Goal: Task Accomplishment & Management: Manage account settings

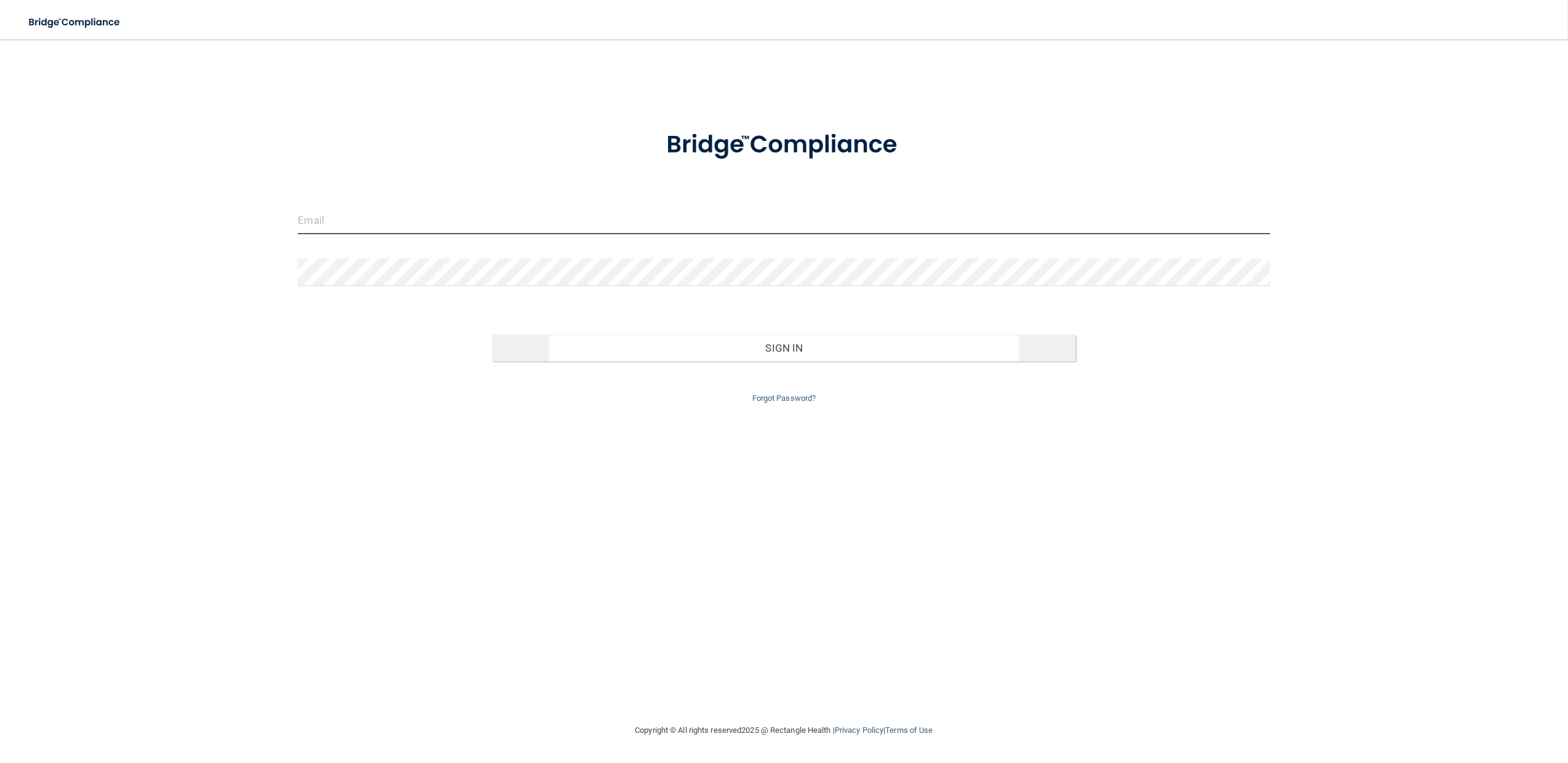
type input "[EMAIL_ADDRESS][DOMAIN_NAME]"
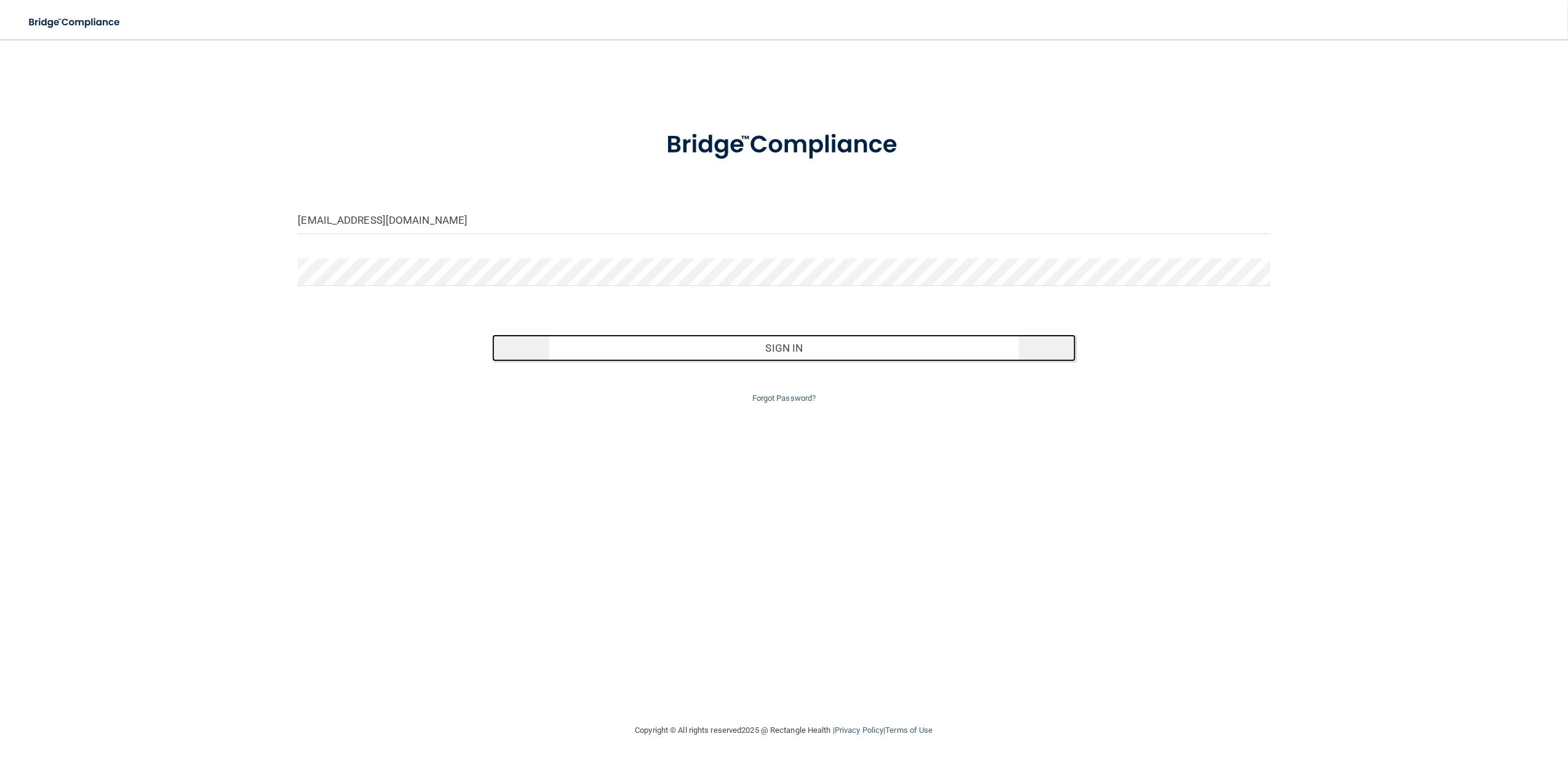
click at [866, 343] on button "Sign In" at bounding box center [784, 348] width 583 height 27
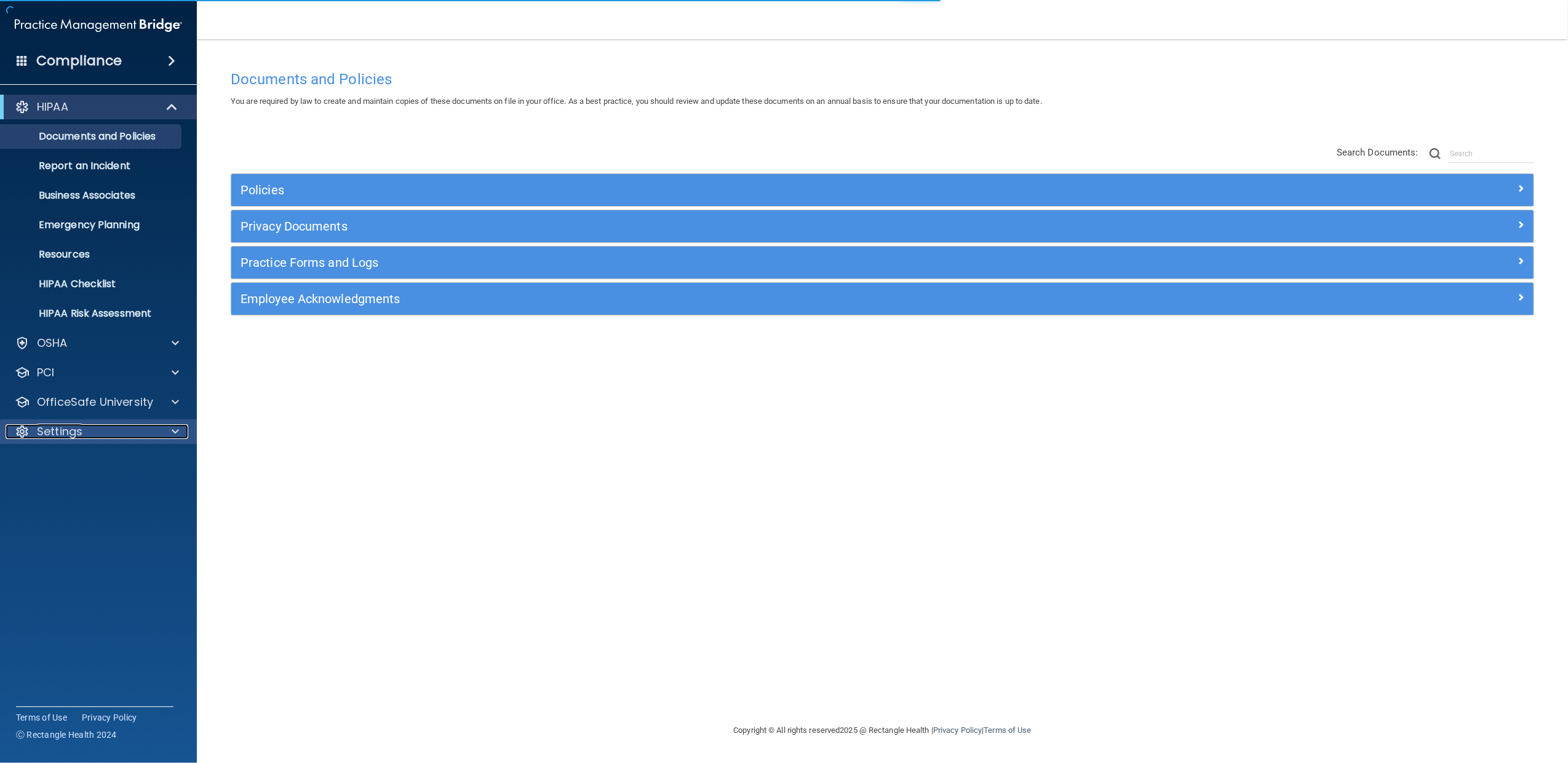
click at [67, 434] on p "Settings" at bounding box center [59, 431] width 45 height 15
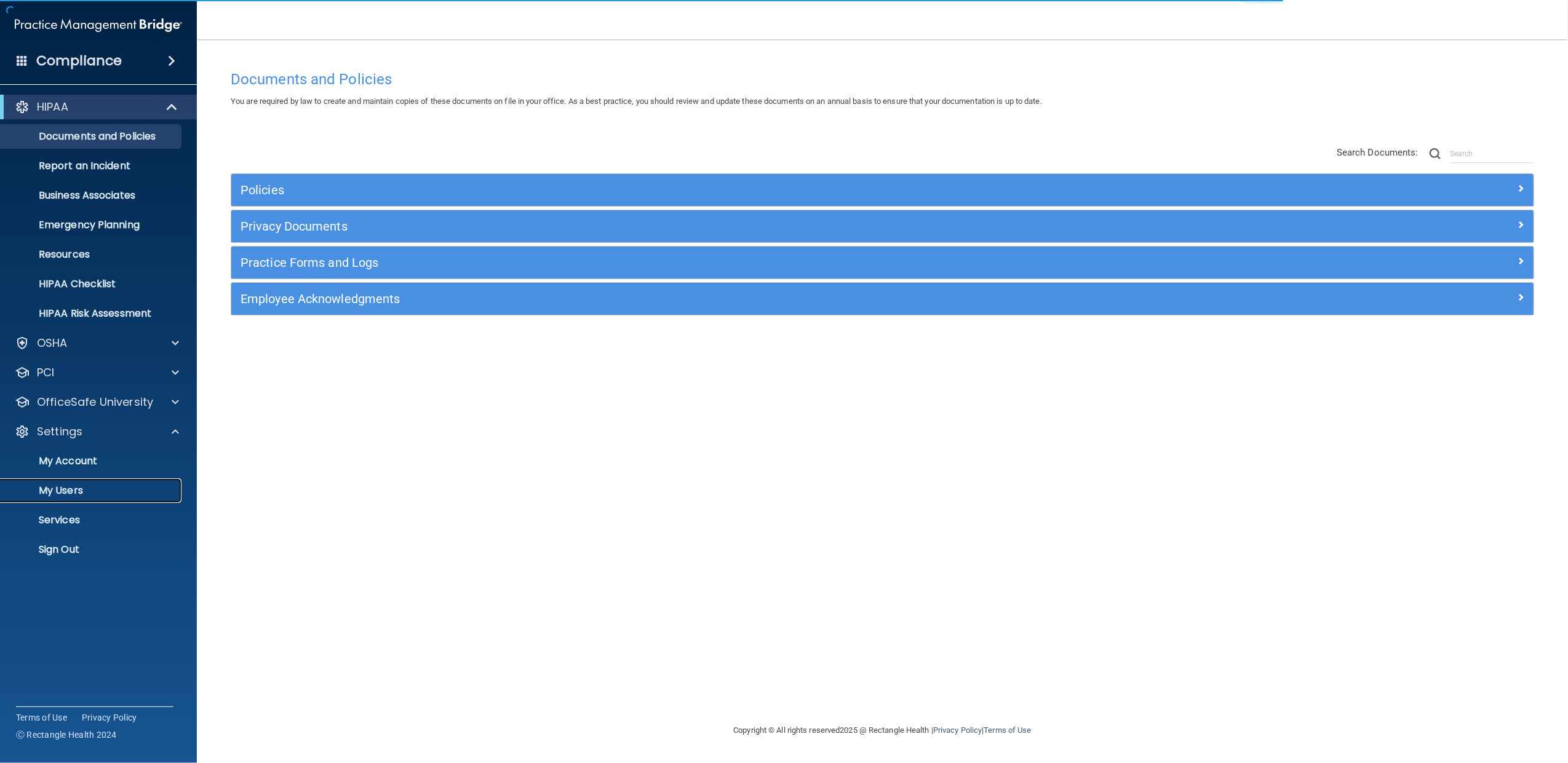
click at [66, 487] on p "My Users" at bounding box center [92, 490] width 168 height 12
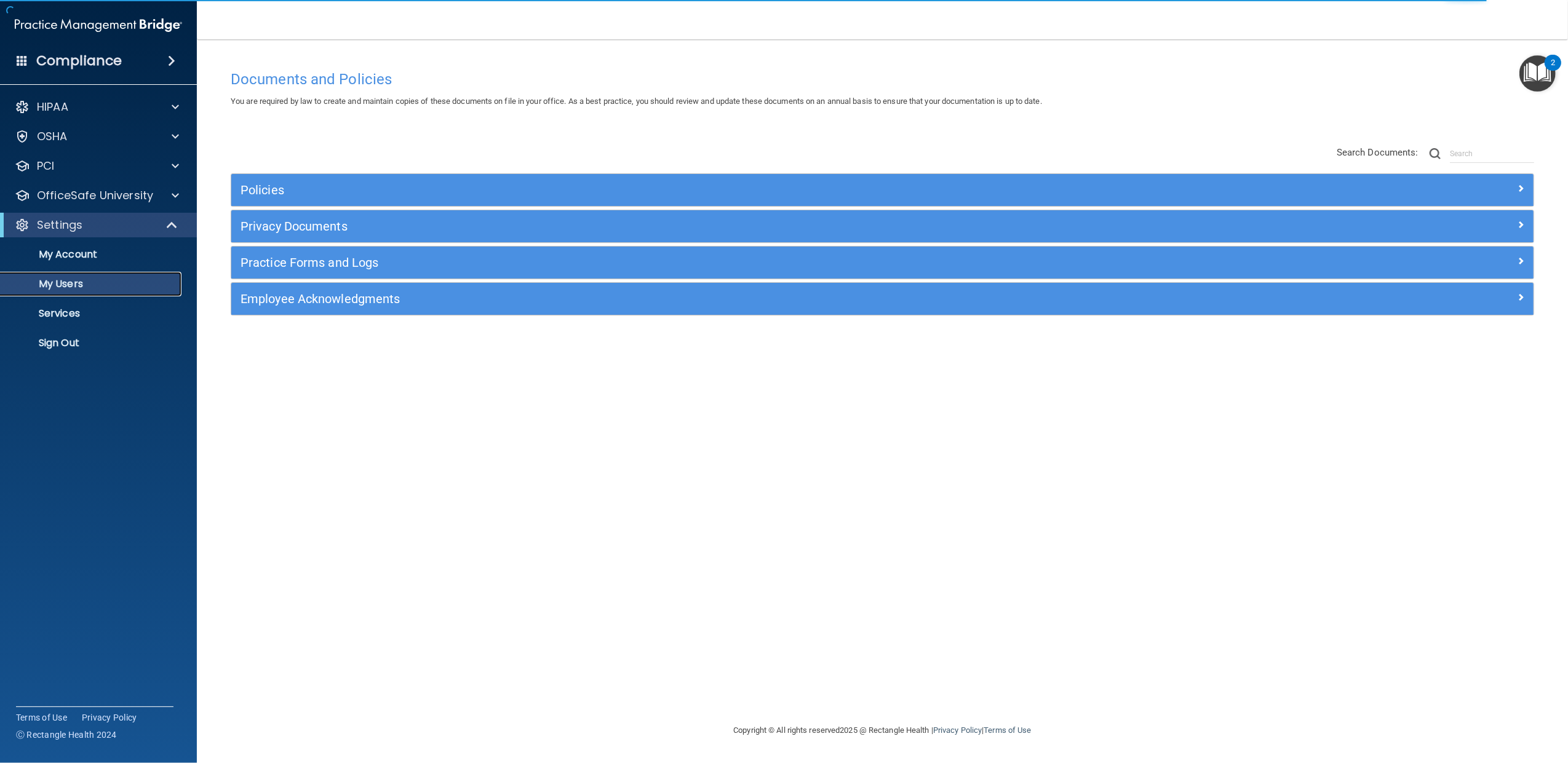
select select "20"
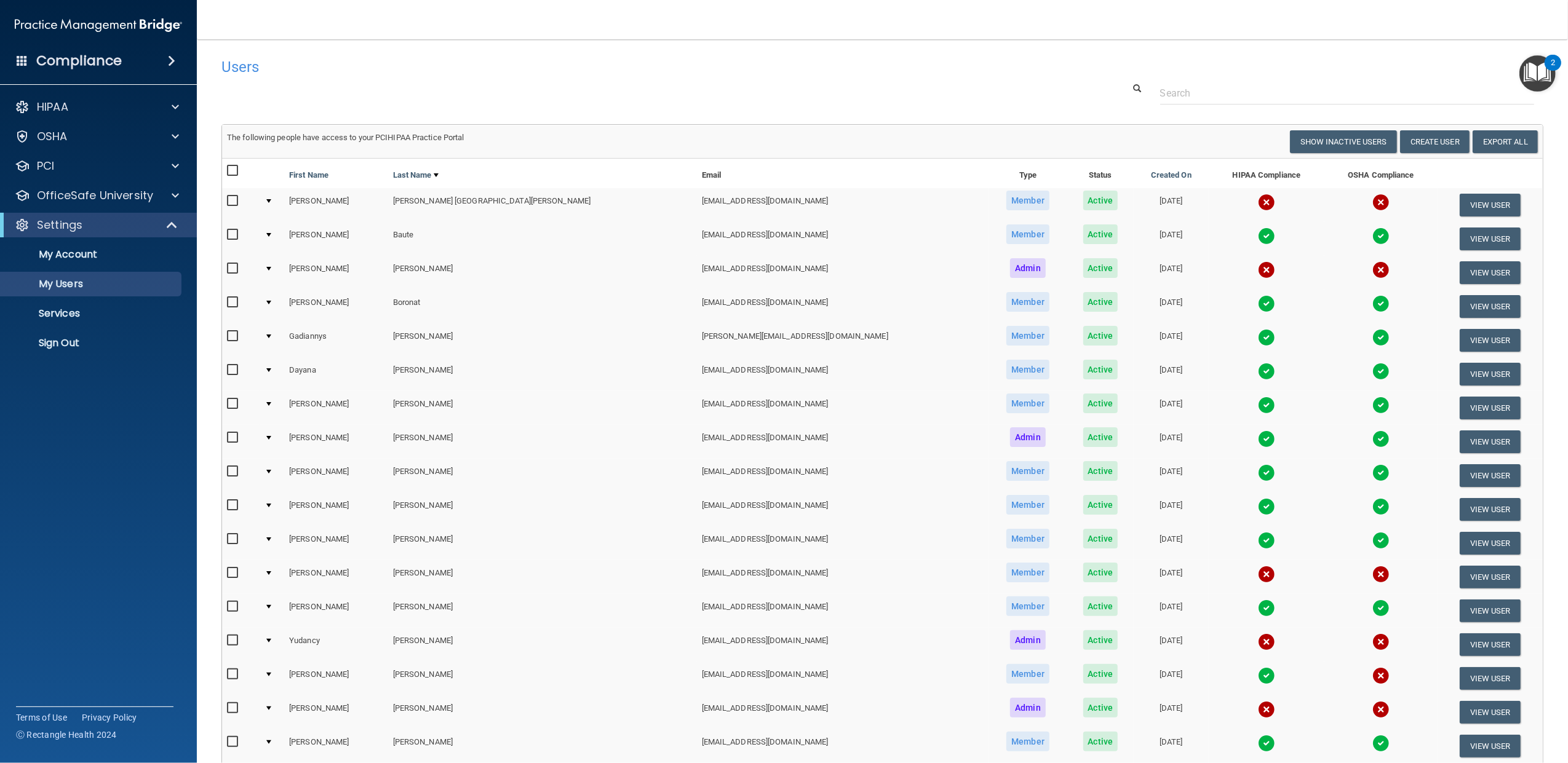
click at [271, 199] on div at bounding box center [268, 201] width 5 height 4
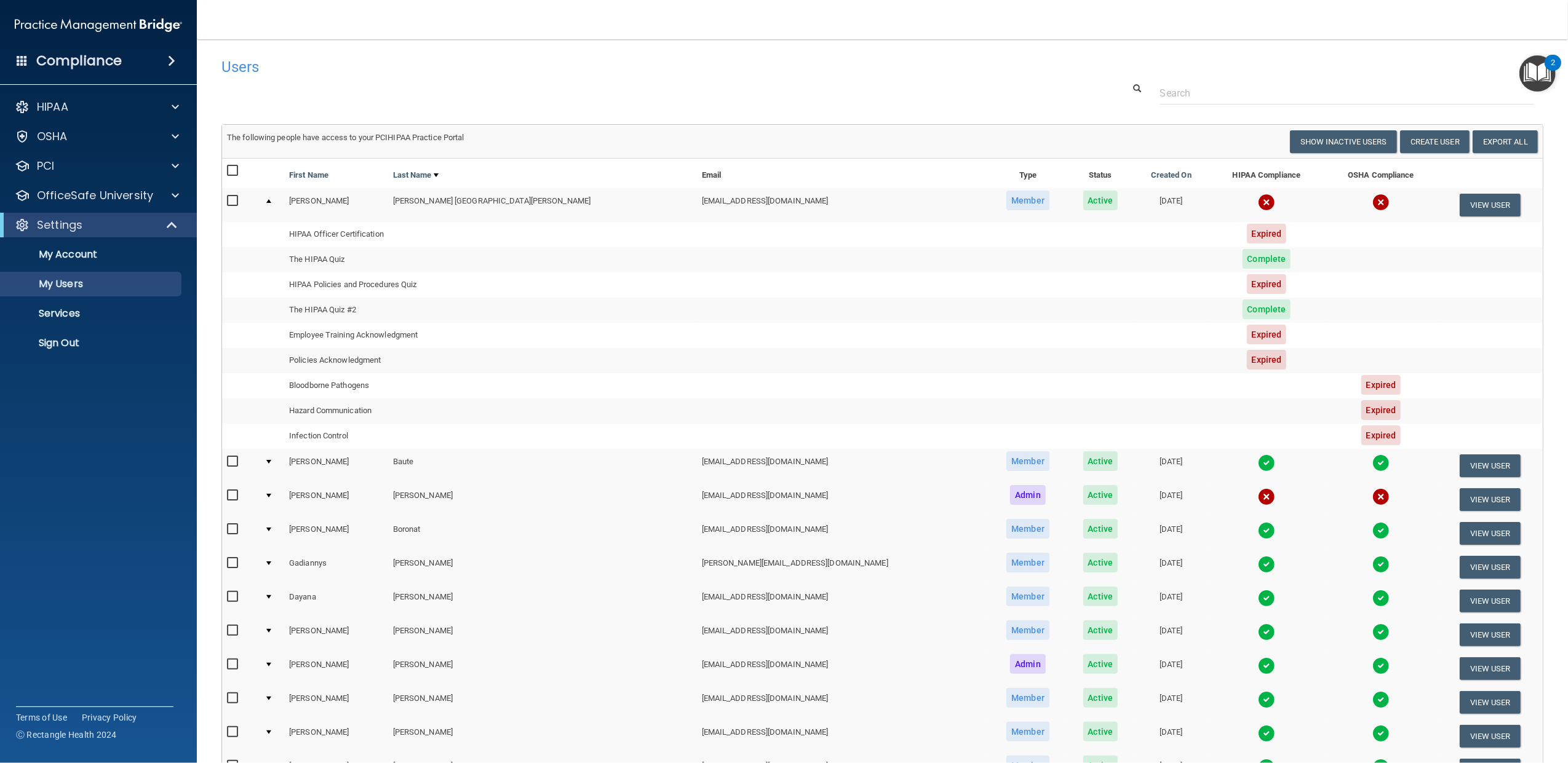
click at [271, 201] on div at bounding box center [268, 201] width 5 height 4
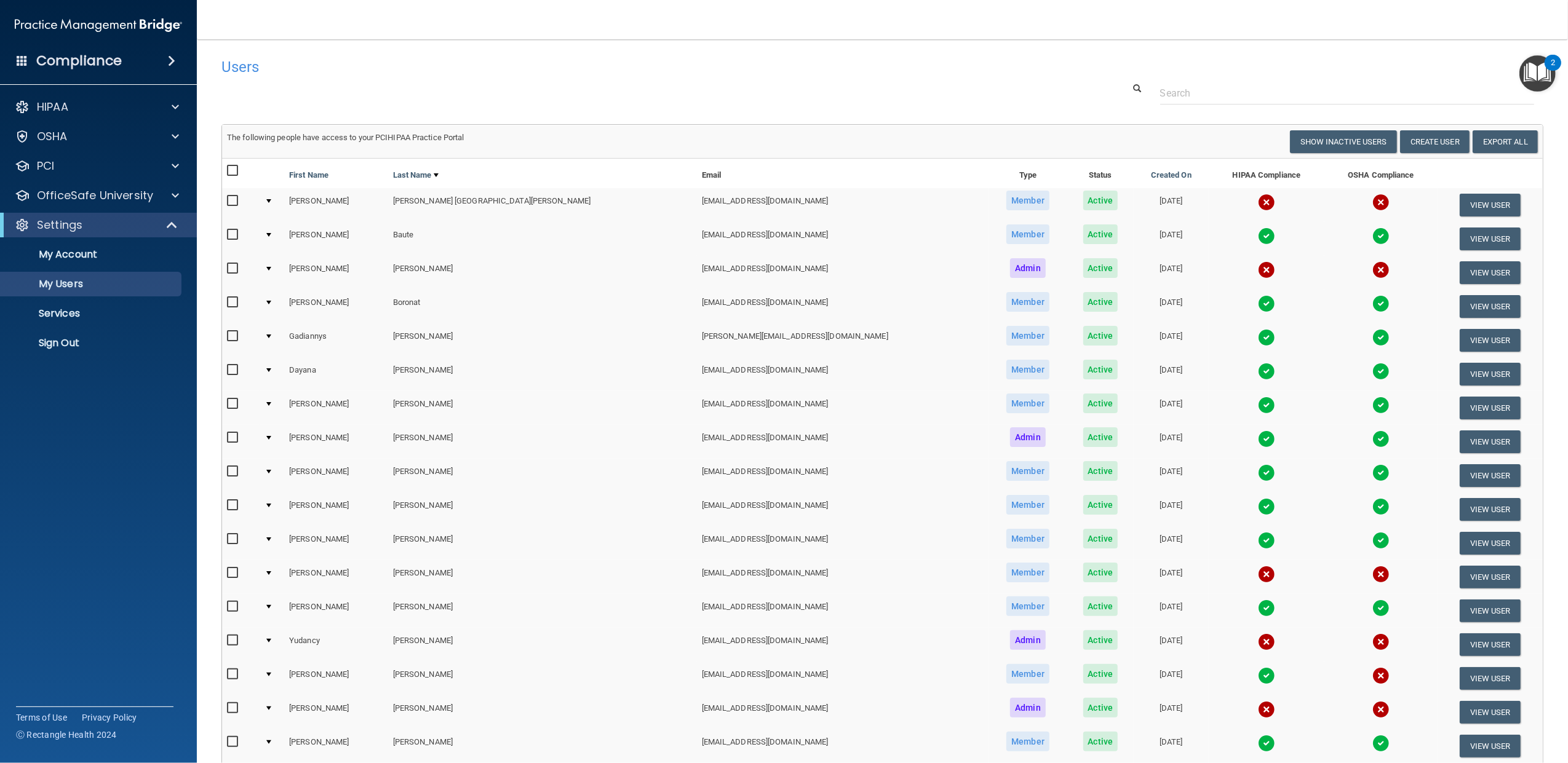
drag, startPoint x: 274, startPoint y: 571, endPoint x: 505, endPoint y: 572, distance: 231.0
click at [278, 571] on td at bounding box center [272, 577] width 25 height 33
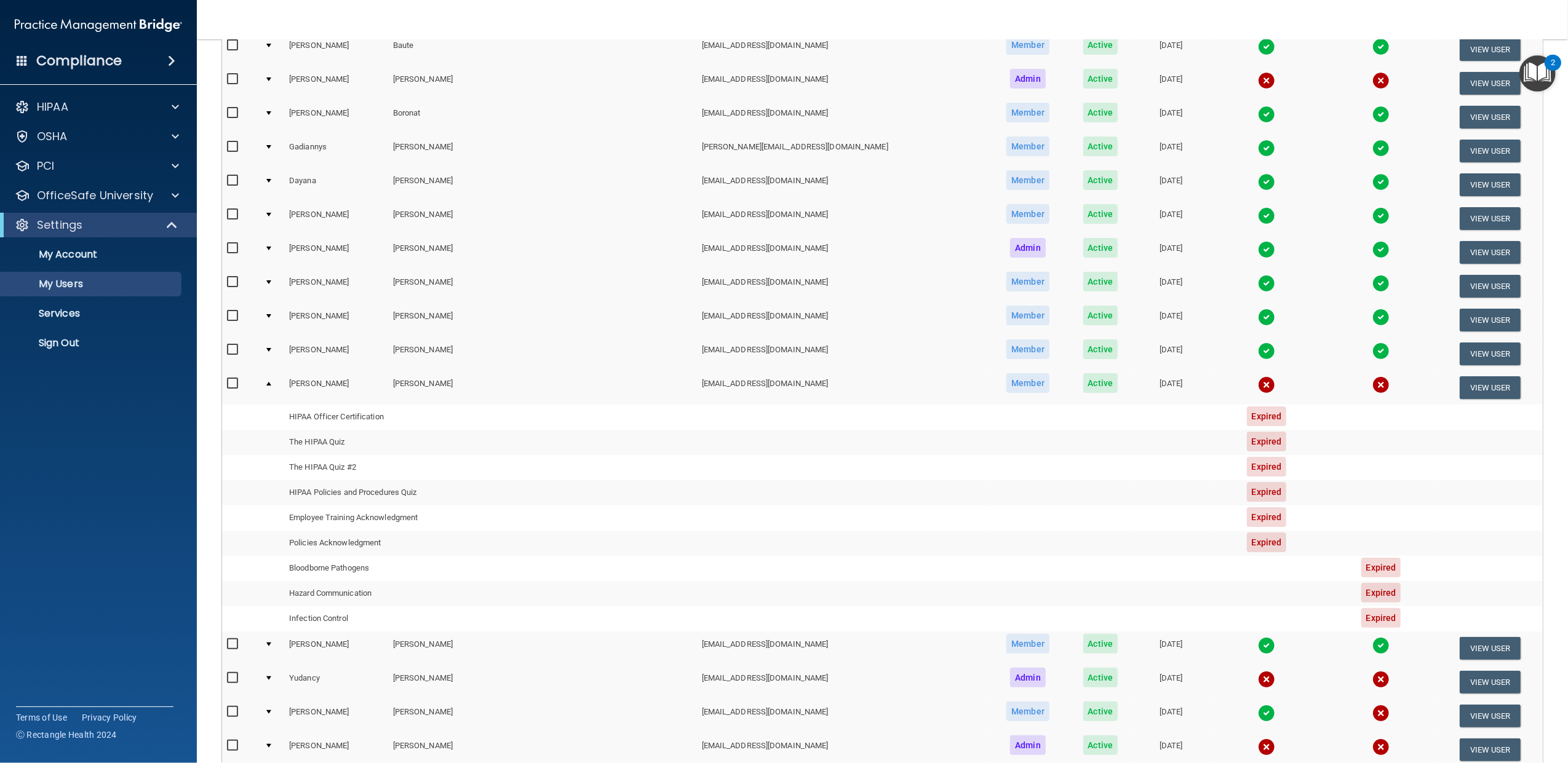
scroll to position [191, 0]
click at [271, 381] on div at bounding box center [268, 383] width 5 height 4
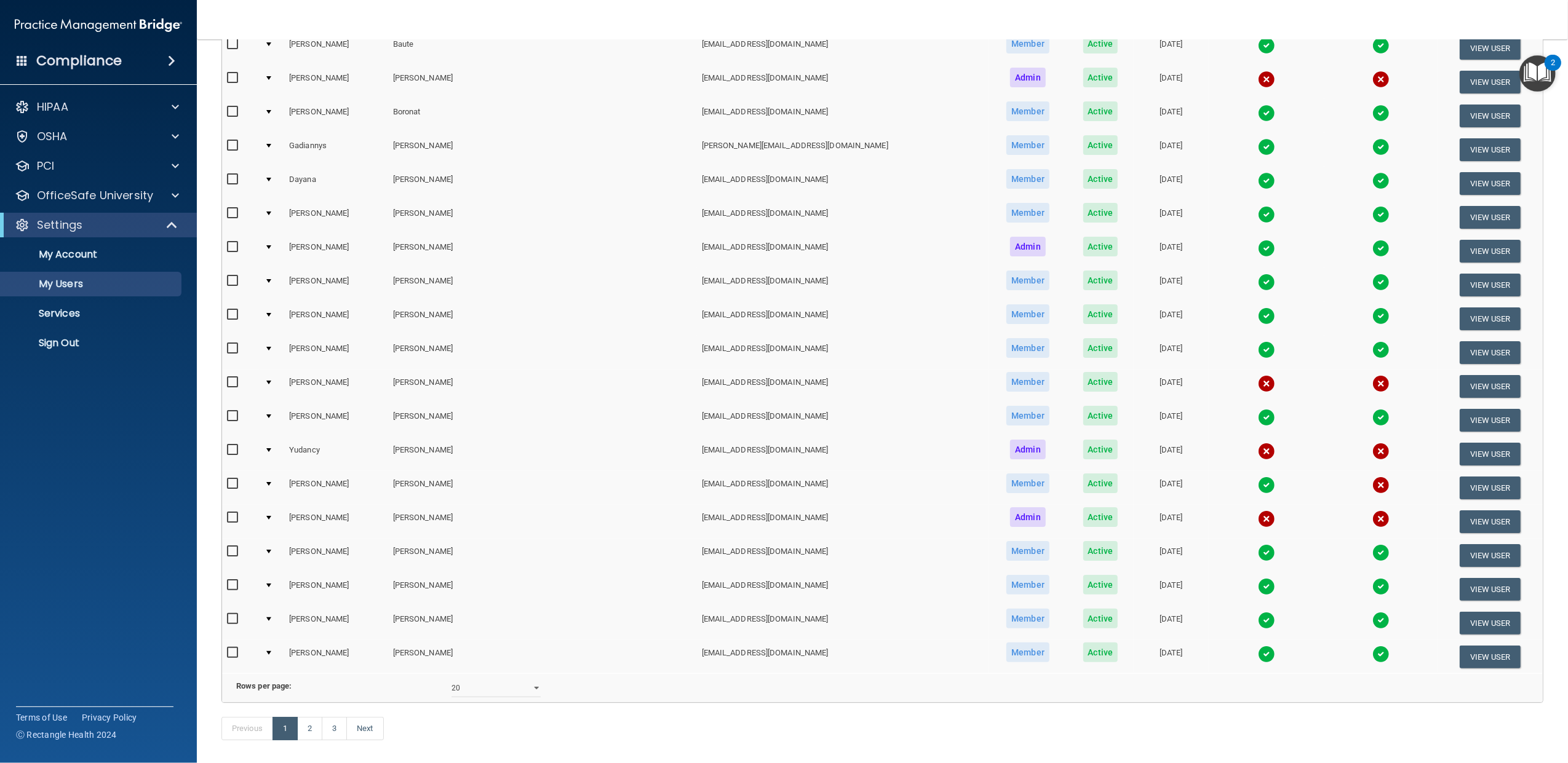
click at [274, 448] on td at bounding box center [272, 454] width 25 height 33
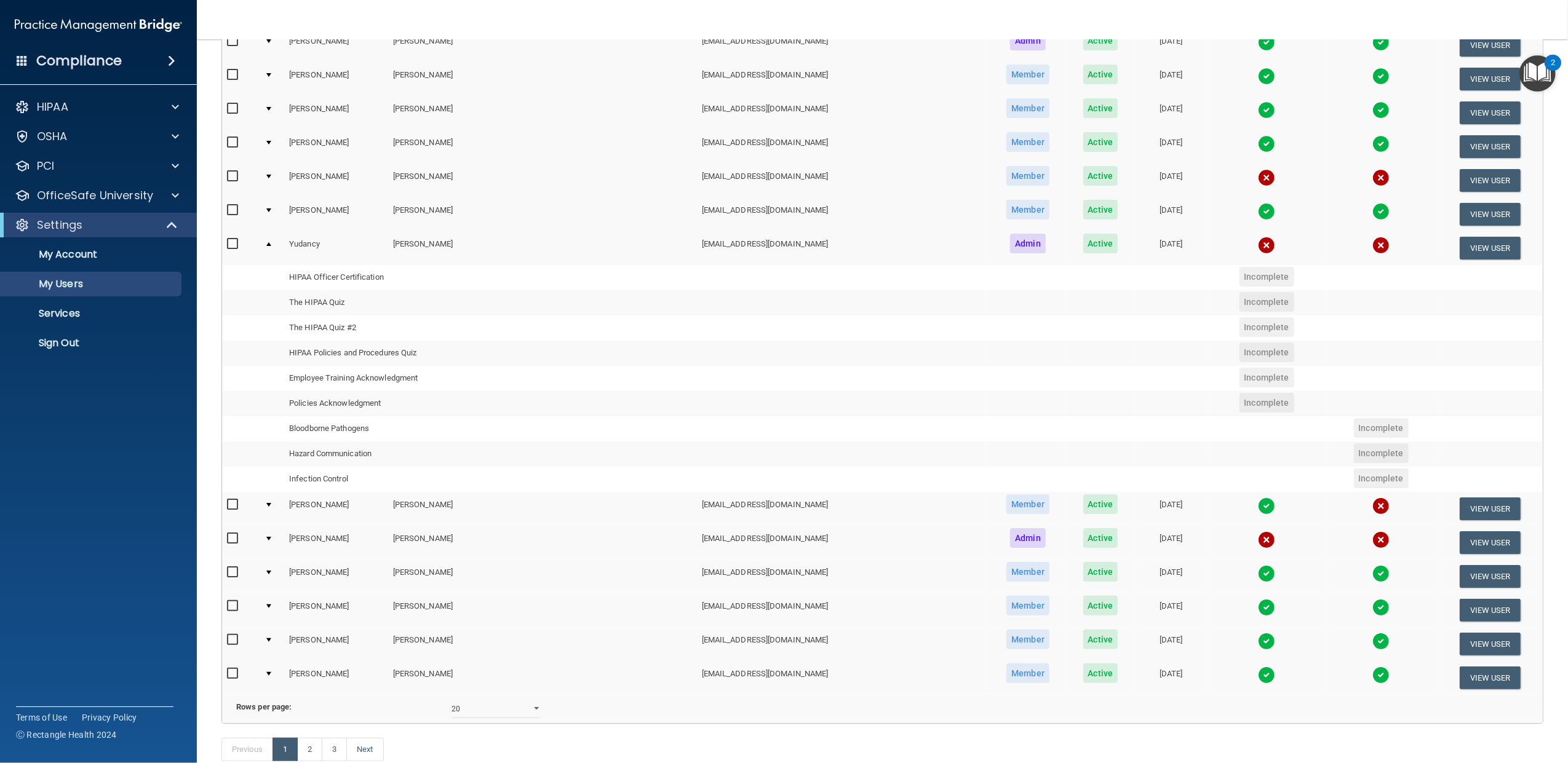
scroll to position [410, 0]
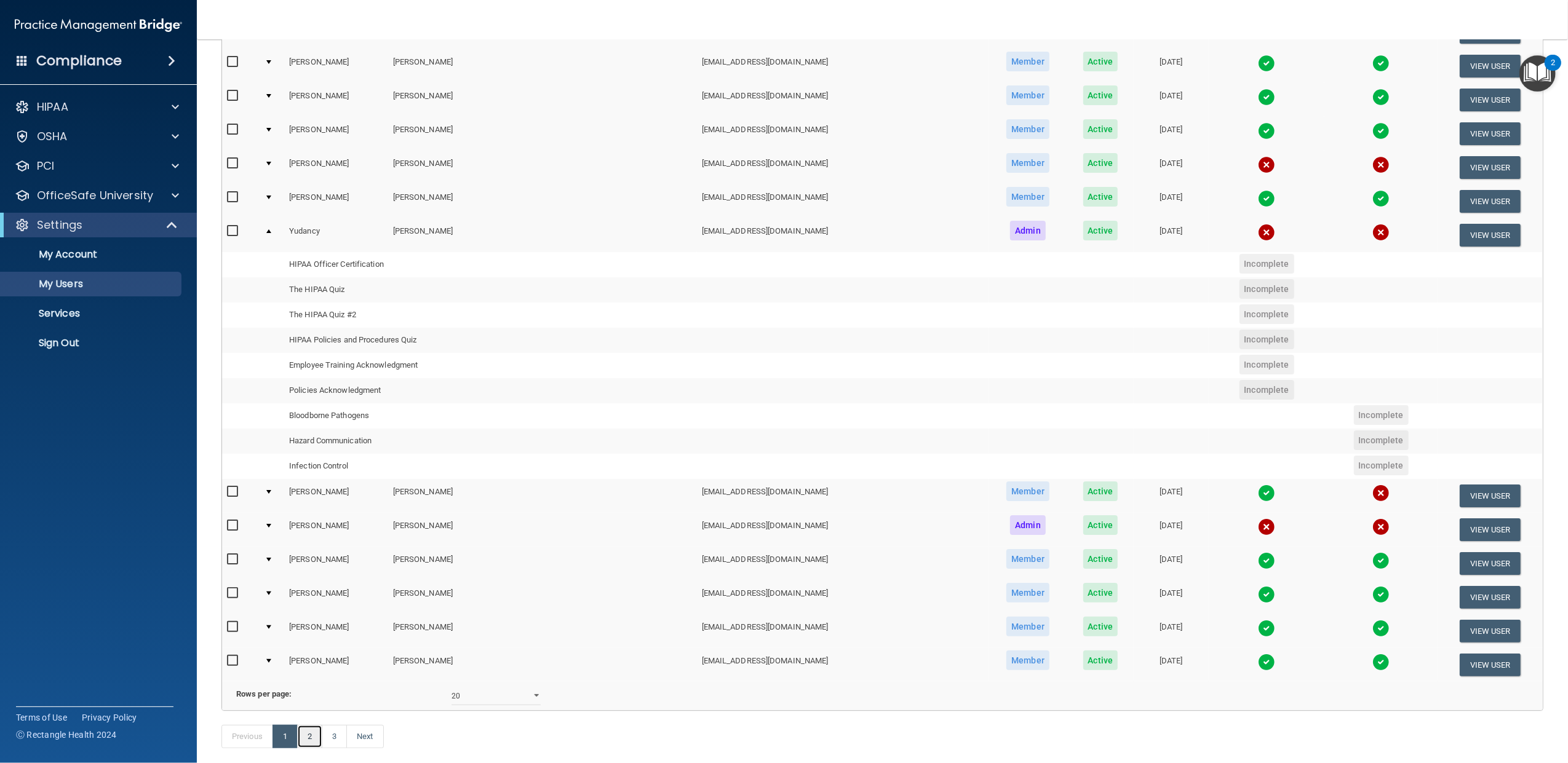
click at [312, 748] on link "2" at bounding box center [310, 736] width 26 height 24
select select "20"
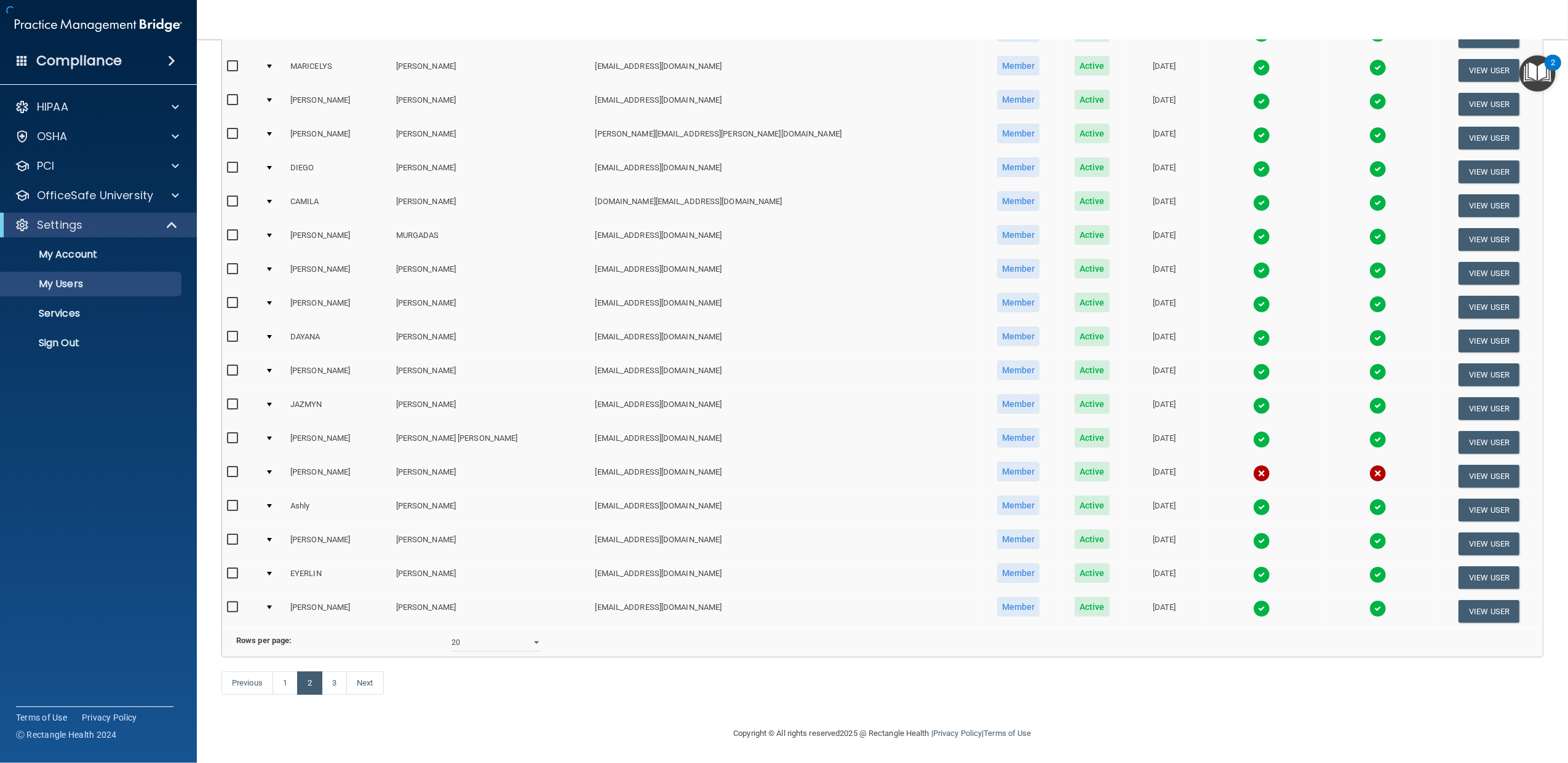
scroll to position [258, 0]
click at [272, 471] on div at bounding box center [269, 473] width 5 height 4
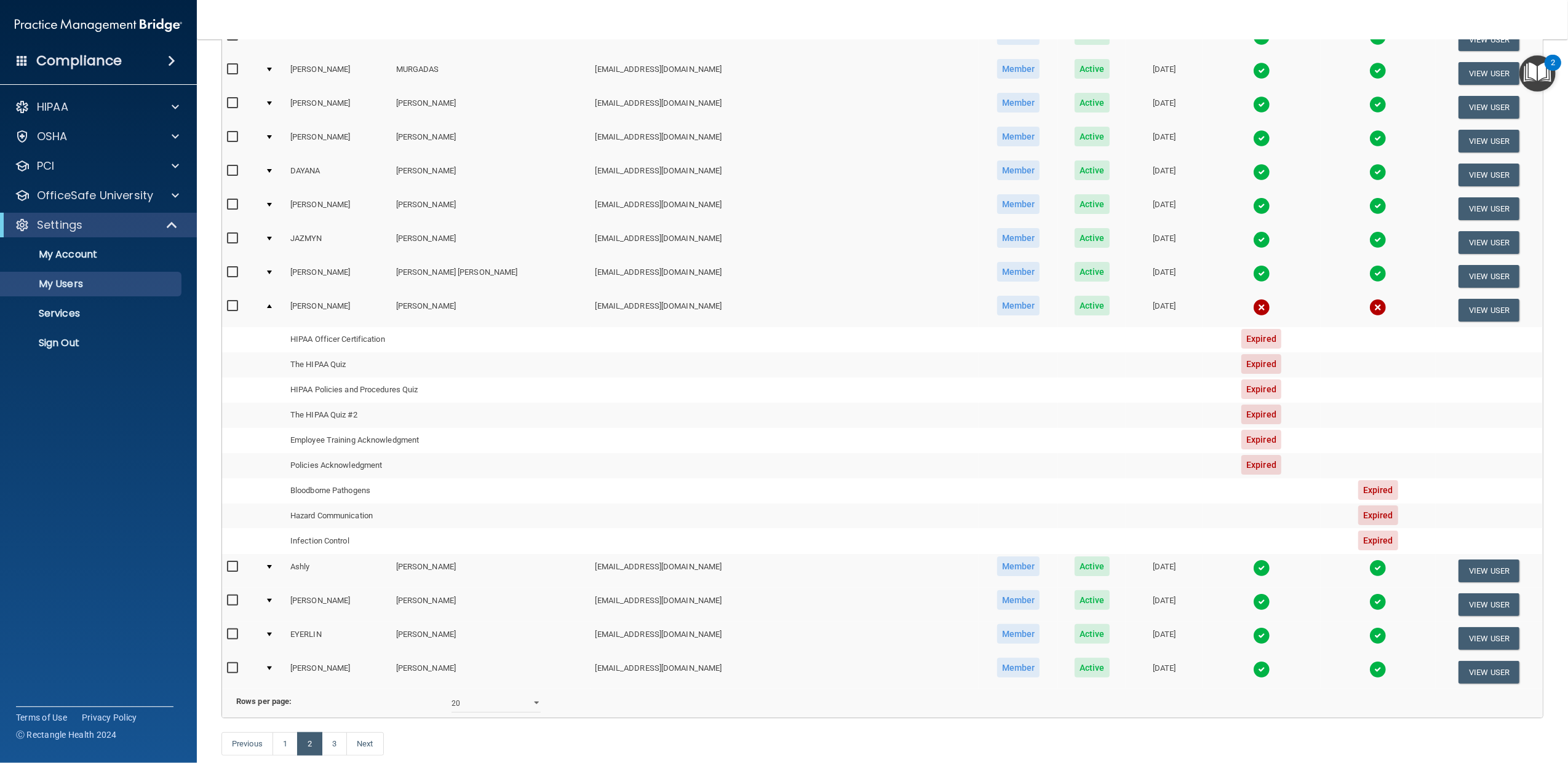
scroll to position [487, 0]
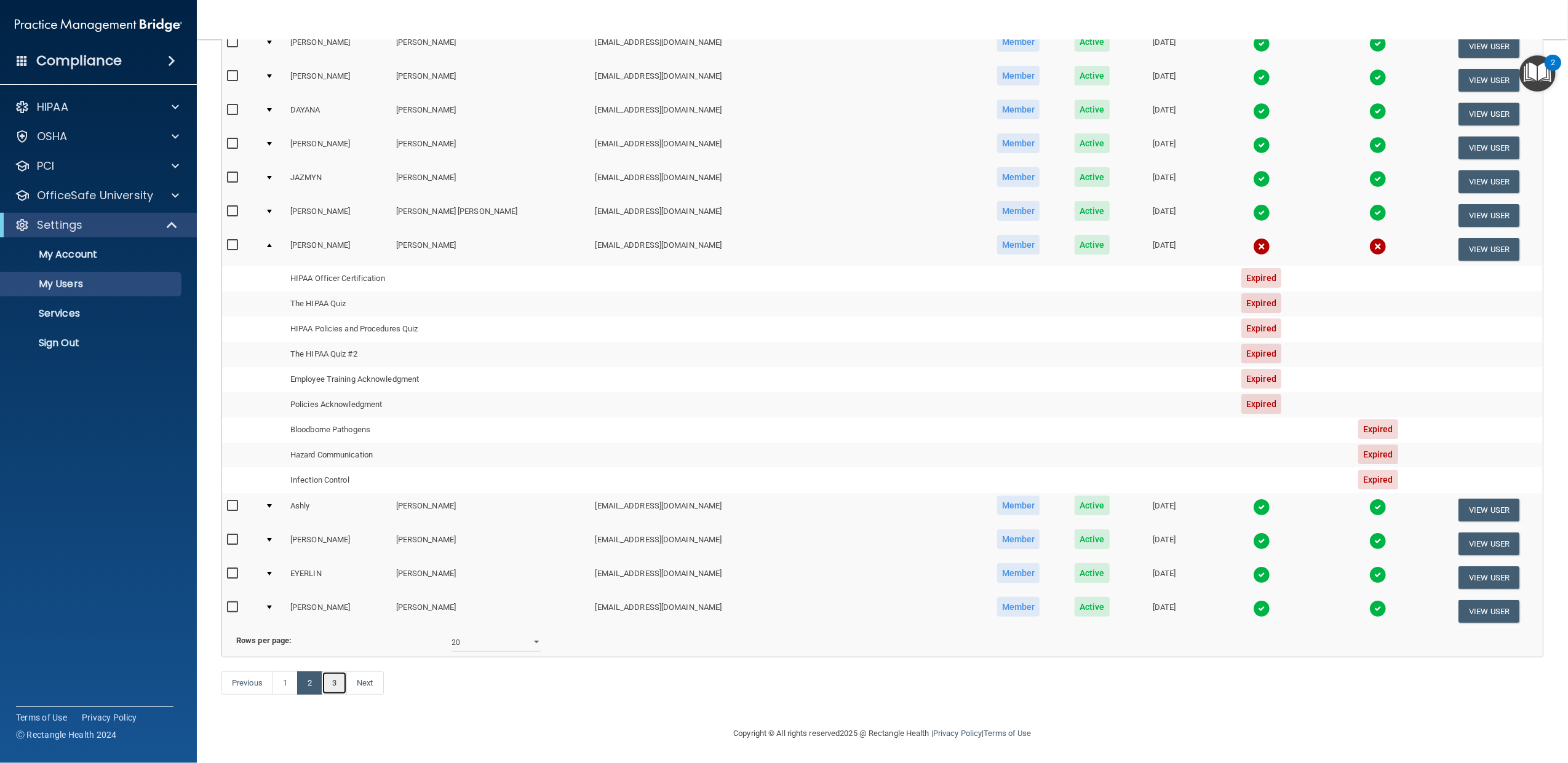
click at [341, 686] on link "3" at bounding box center [335, 683] width 26 height 24
select select "20"
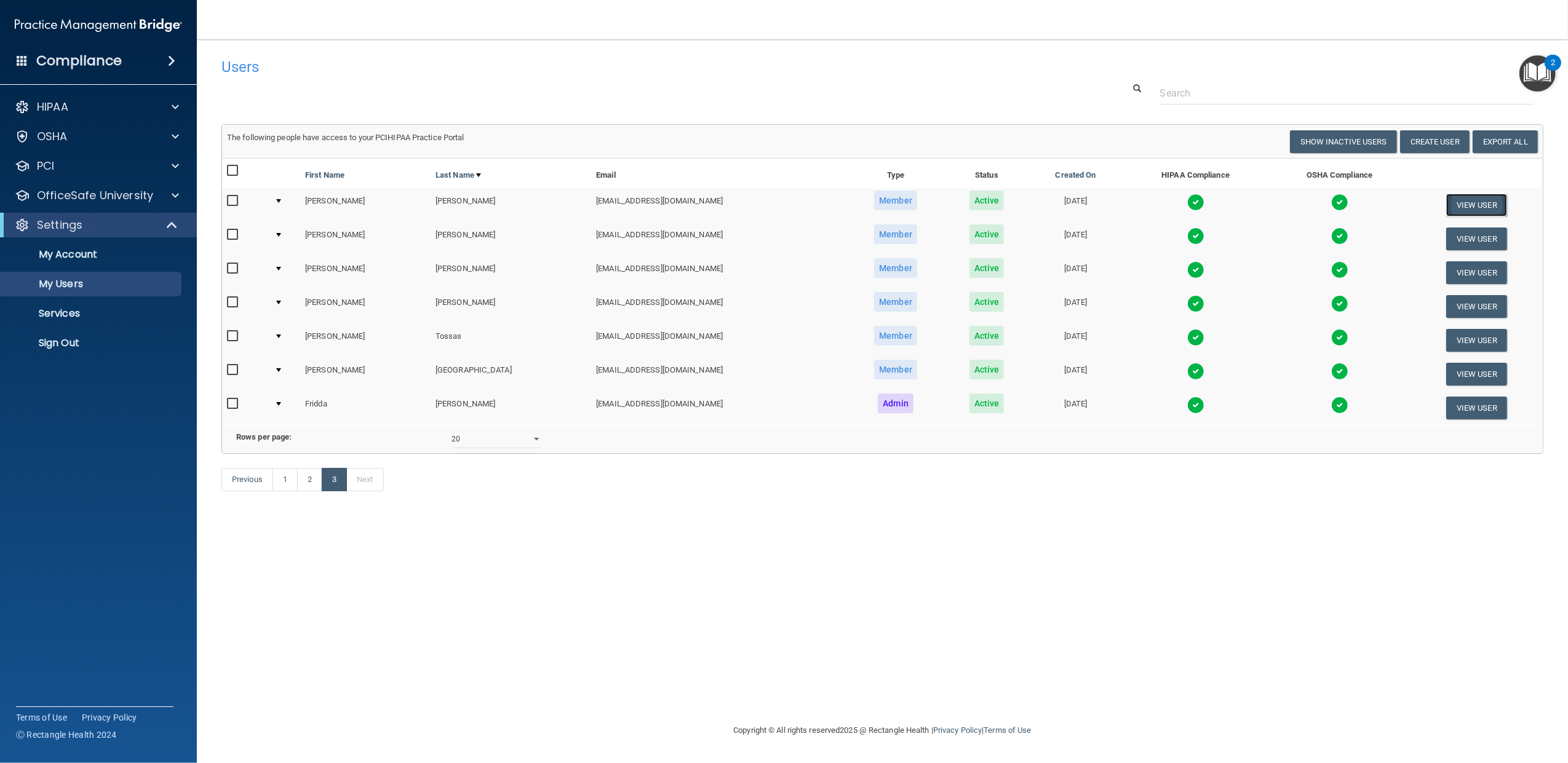
click at [1475, 203] on button "View User" at bounding box center [1476, 205] width 61 height 23
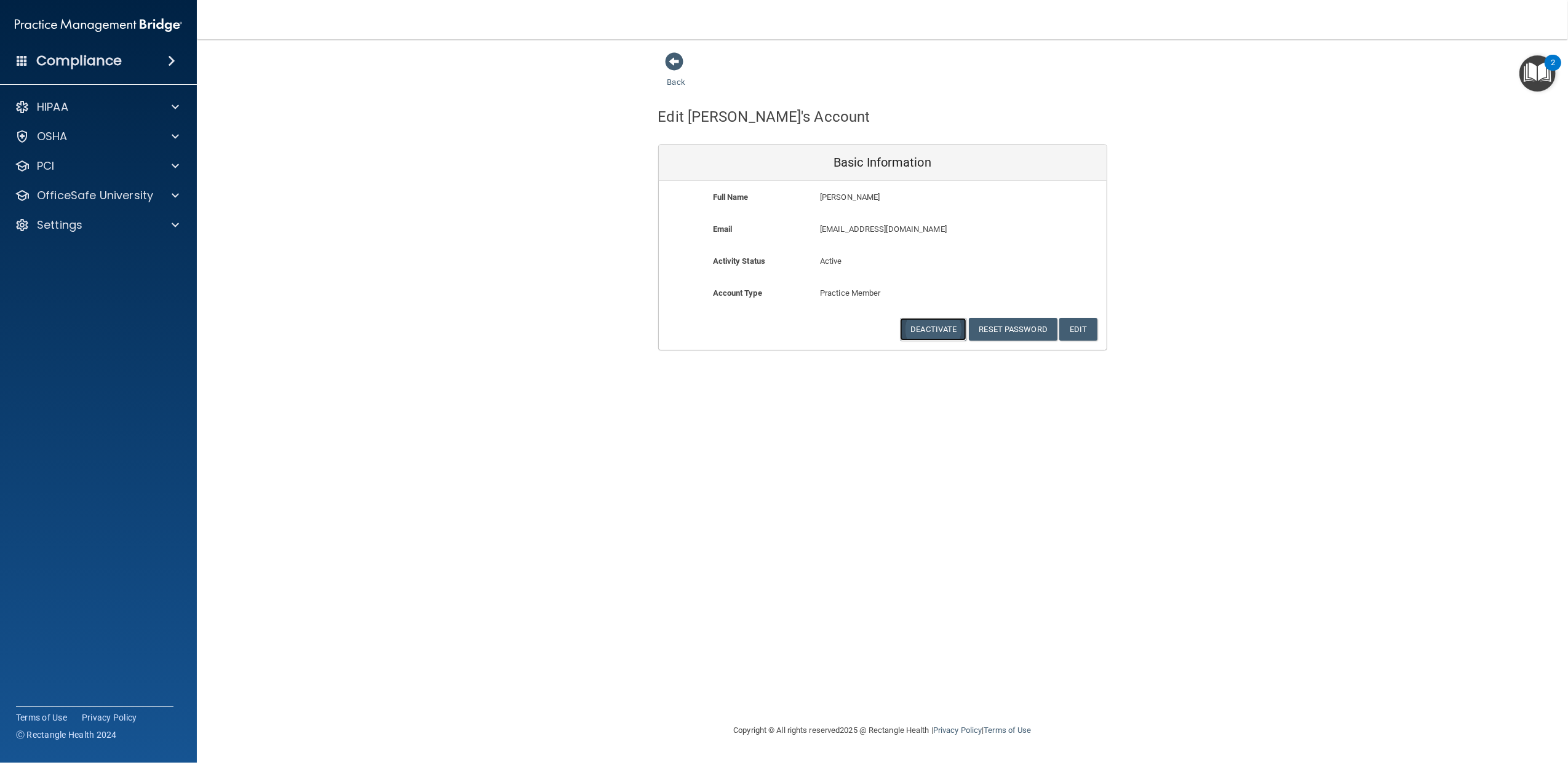
click at [929, 329] on button "Deactivate" at bounding box center [933, 329] width 66 height 23
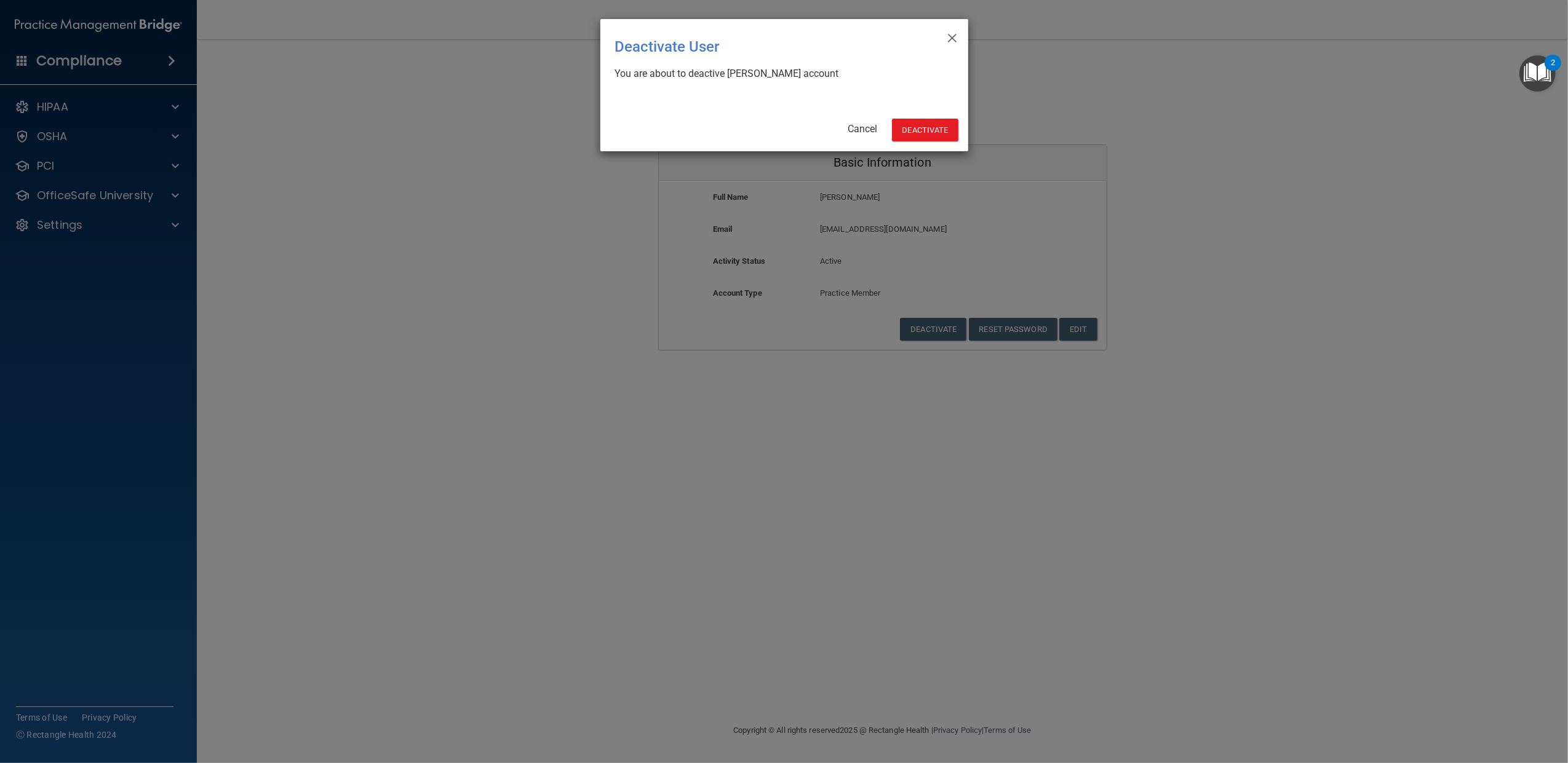
click at [921, 116] on div "× Close Deactivate User You are about to deactive Janiece Rosabal's account Can…" at bounding box center [785, 85] width 368 height 132
click at [922, 129] on button "Deactivate" at bounding box center [925, 130] width 66 height 23
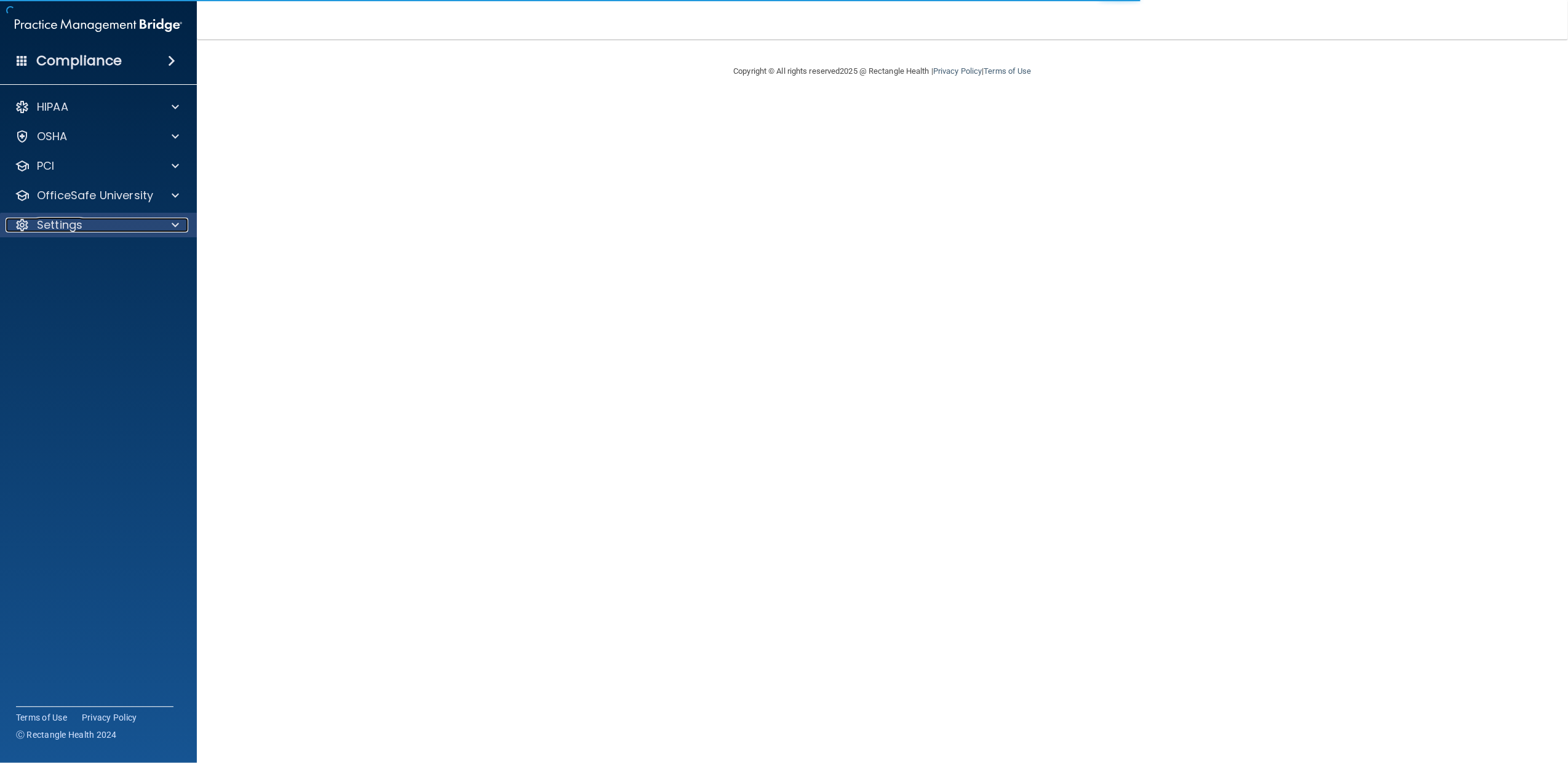
click at [99, 223] on div "Settings" at bounding box center [82, 224] width 153 height 15
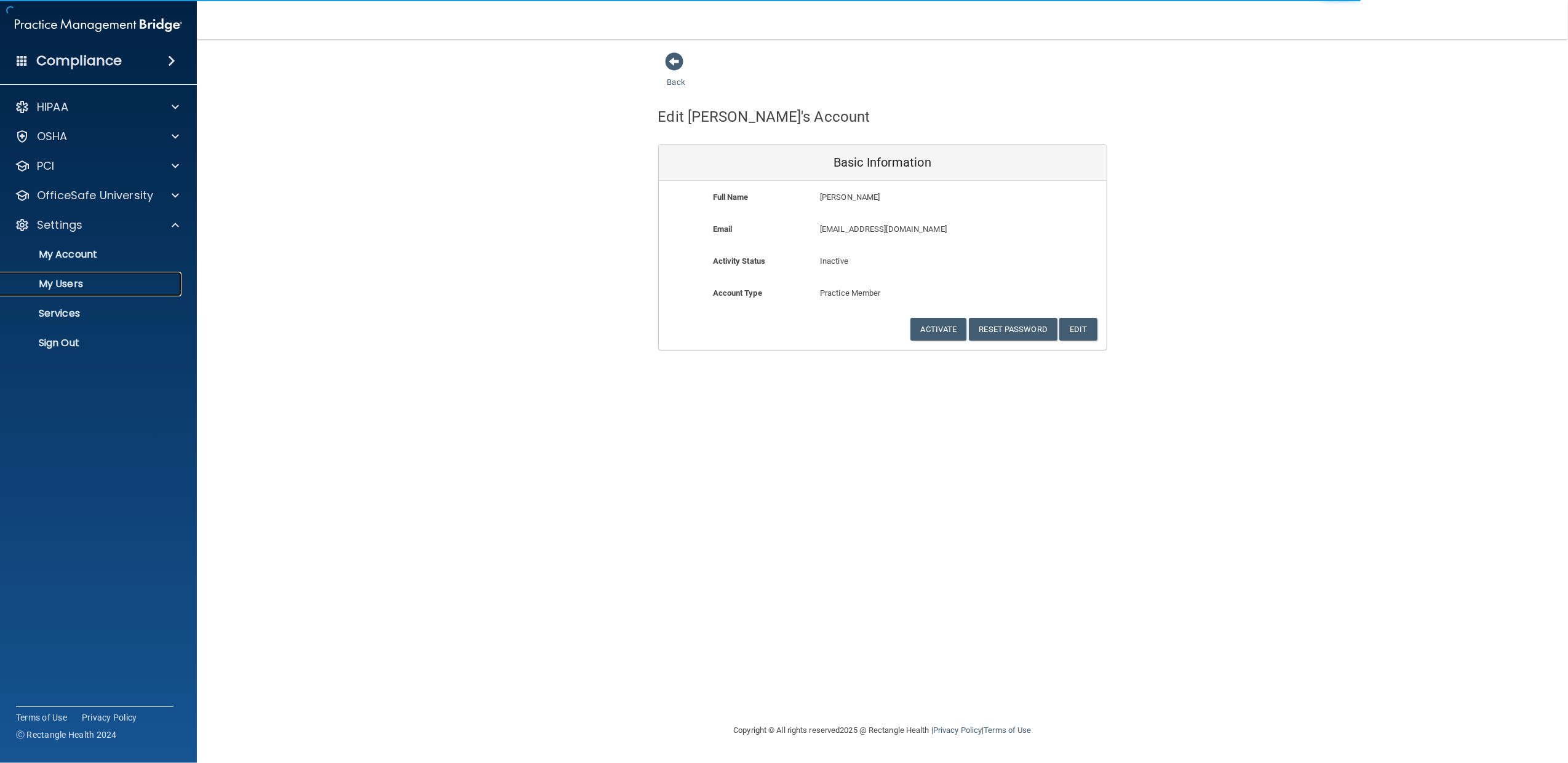
drag, startPoint x: 80, startPoint y: 281, endPoint x: 628, endPoint y: 276, distance: 548.0
click at [80, 280] on p "My Users" at bounding box center [92, 284] width 168 height 12
select select "20"
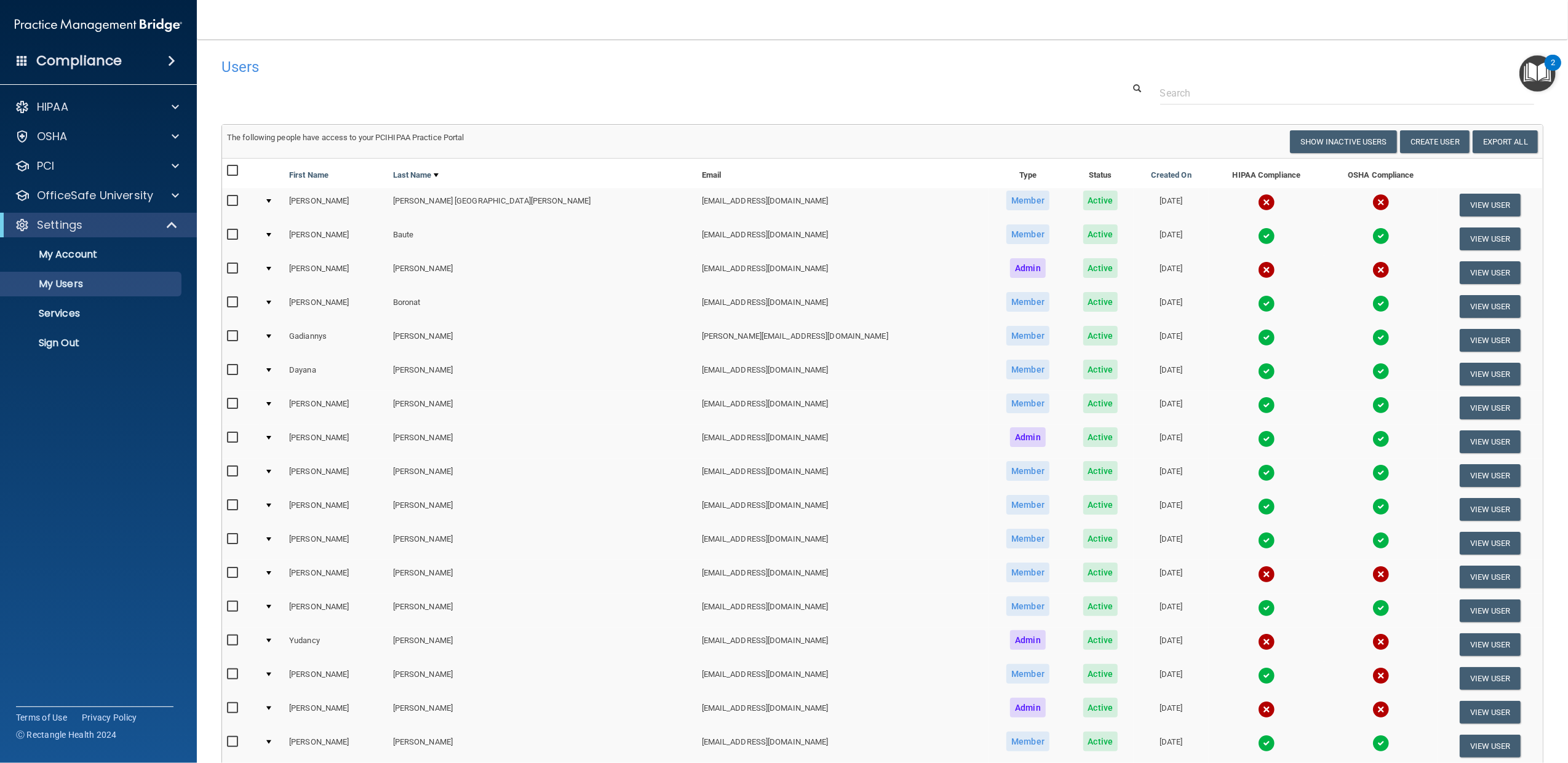
click at [276, 606] on td at bounding box center [272, 610] width 25 height 33
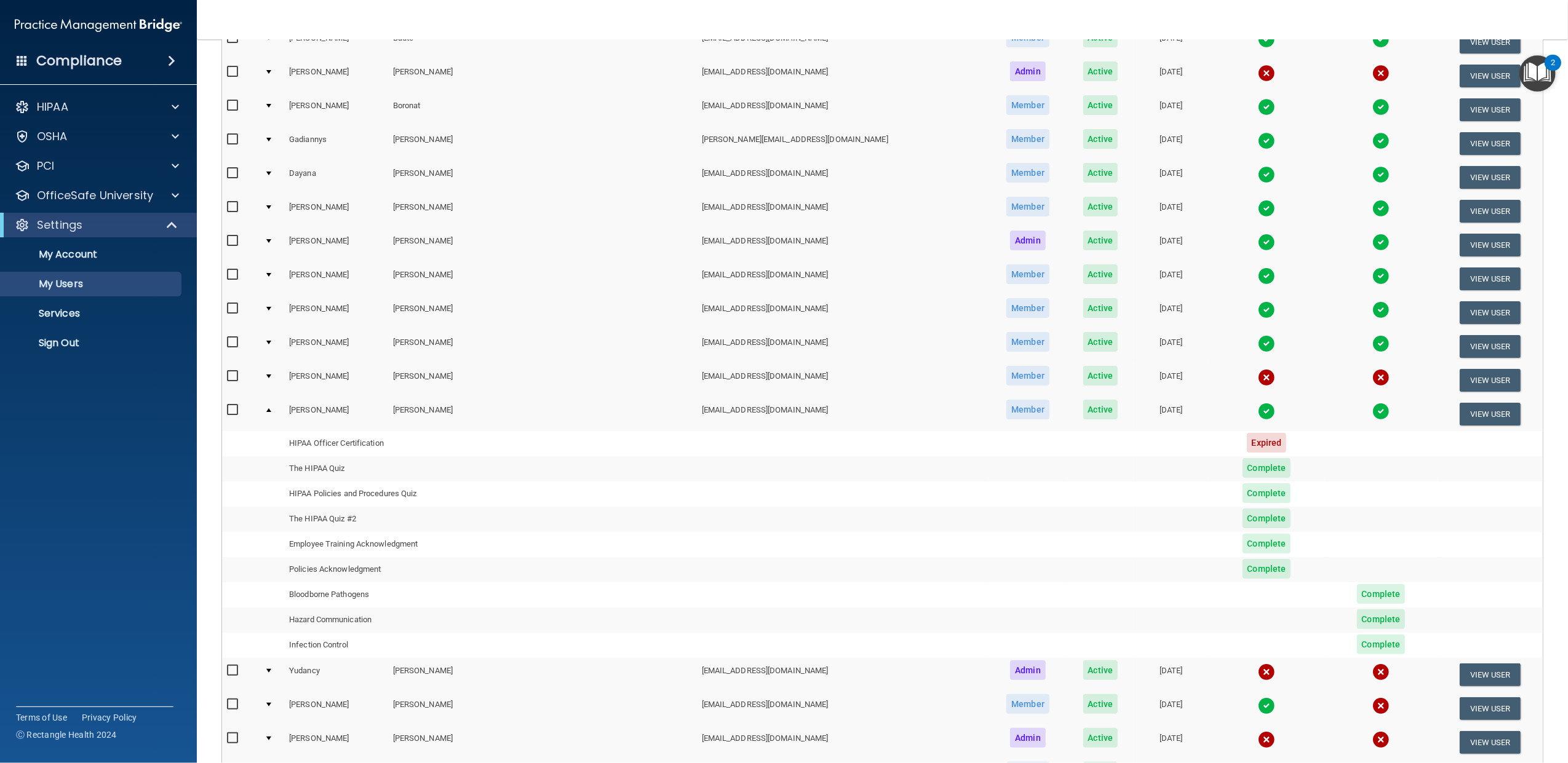
scroll to position [191, 0]
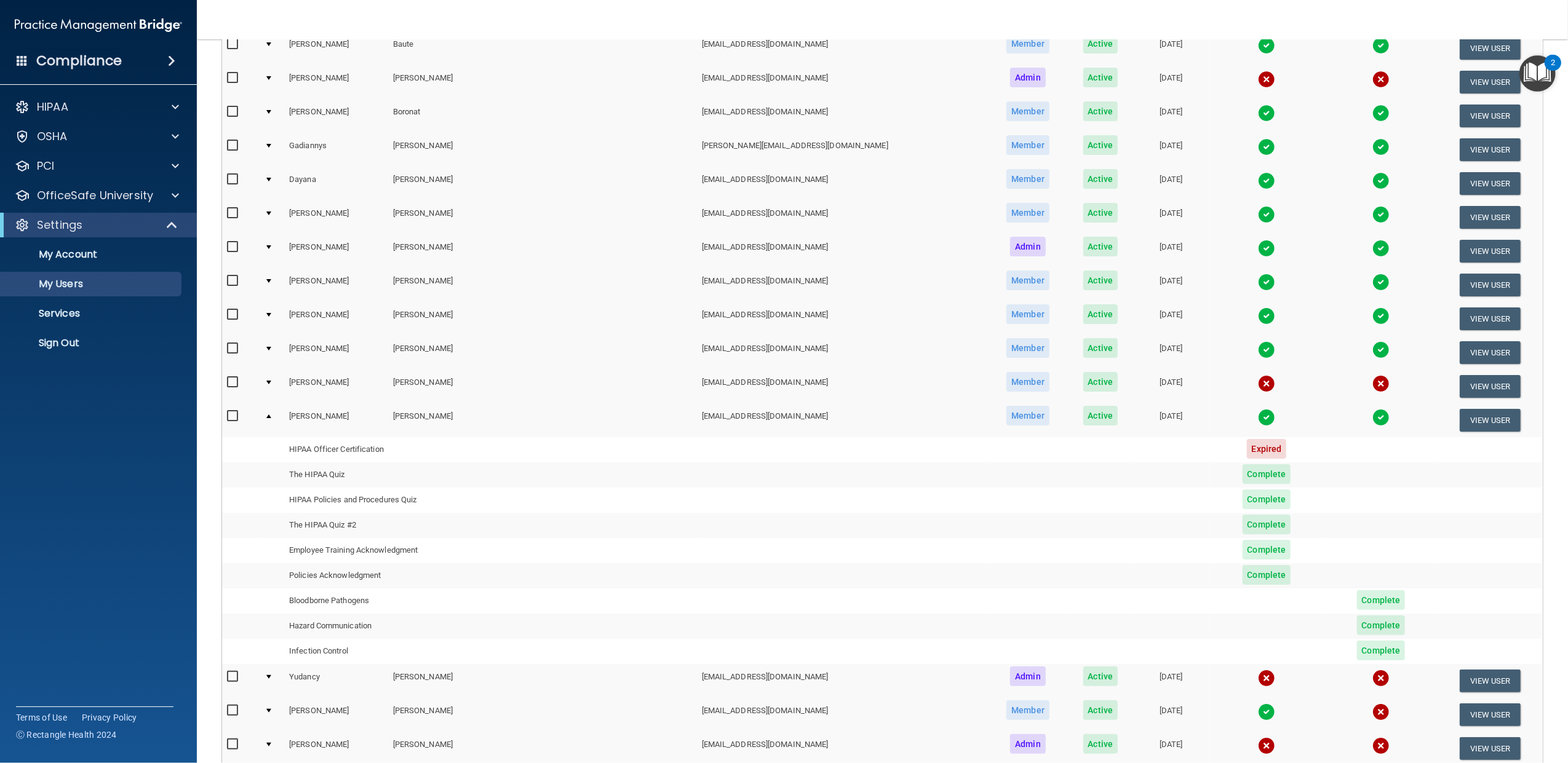
click at [278, 175] on td at bounding box center [272, 183] width 25 height 33
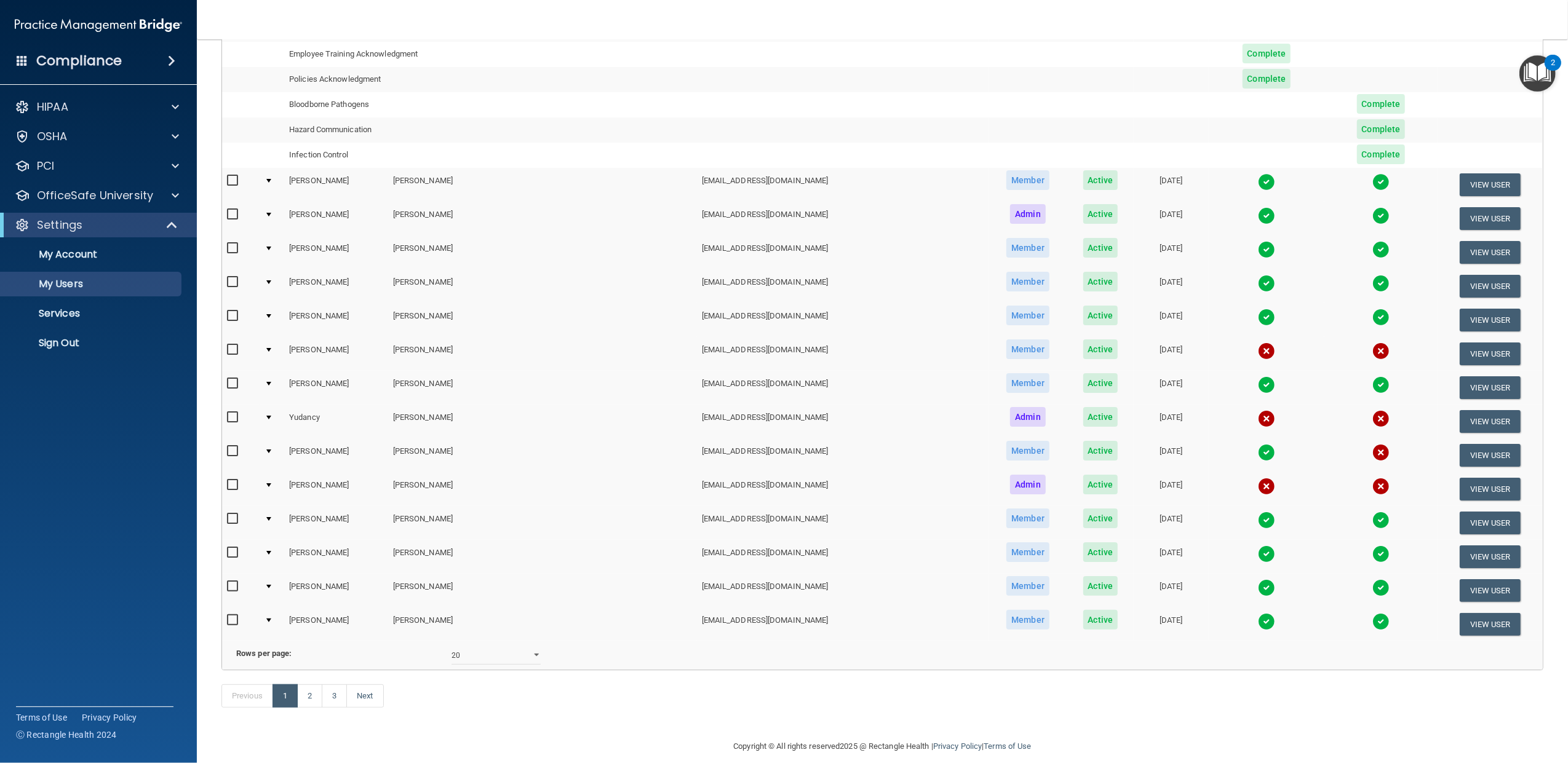
scroll to position [487, 0]
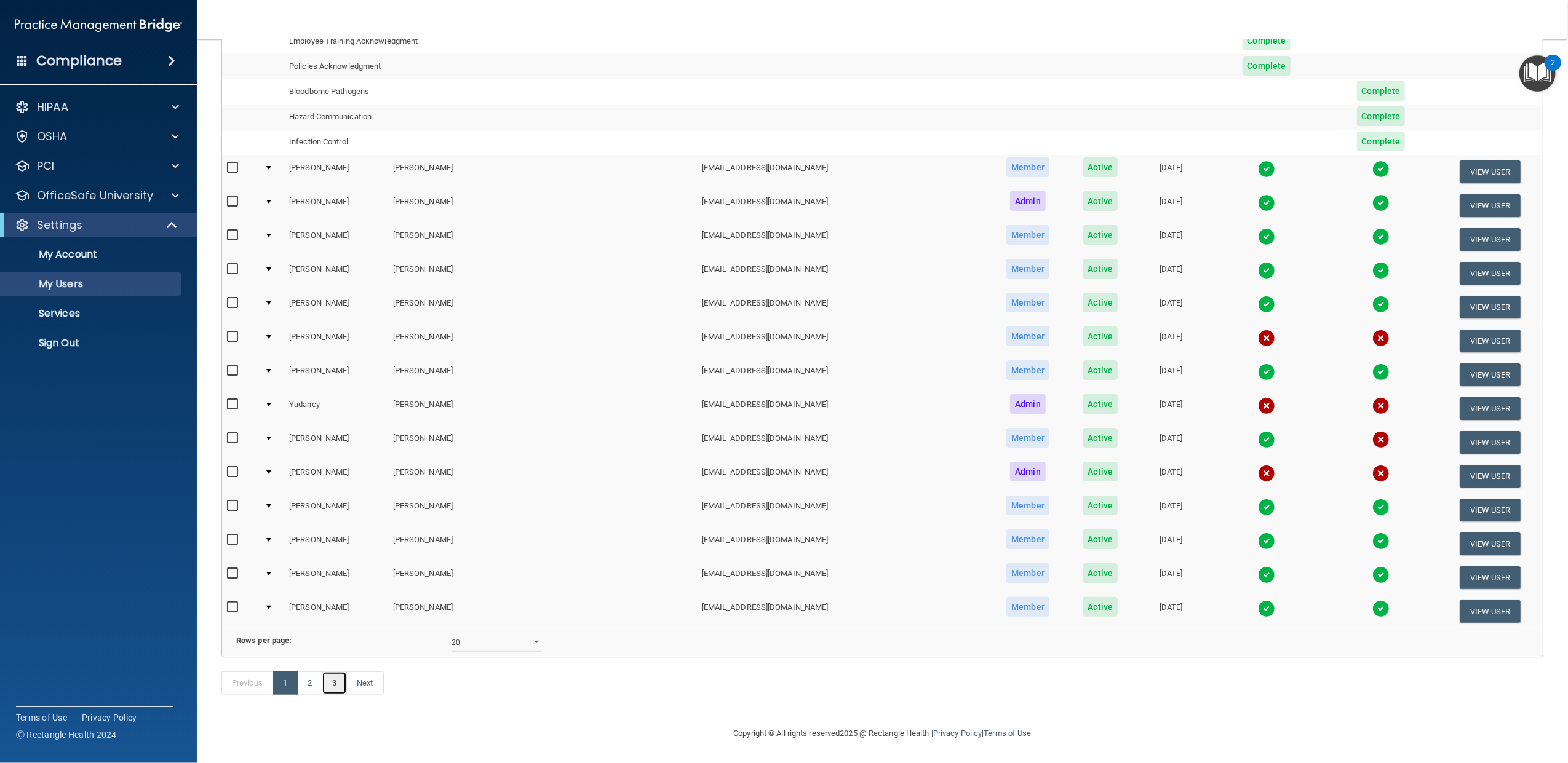
click at [340, 679] on link "3" at bounding box center [335, 683] width 26 height 24
select select "20"
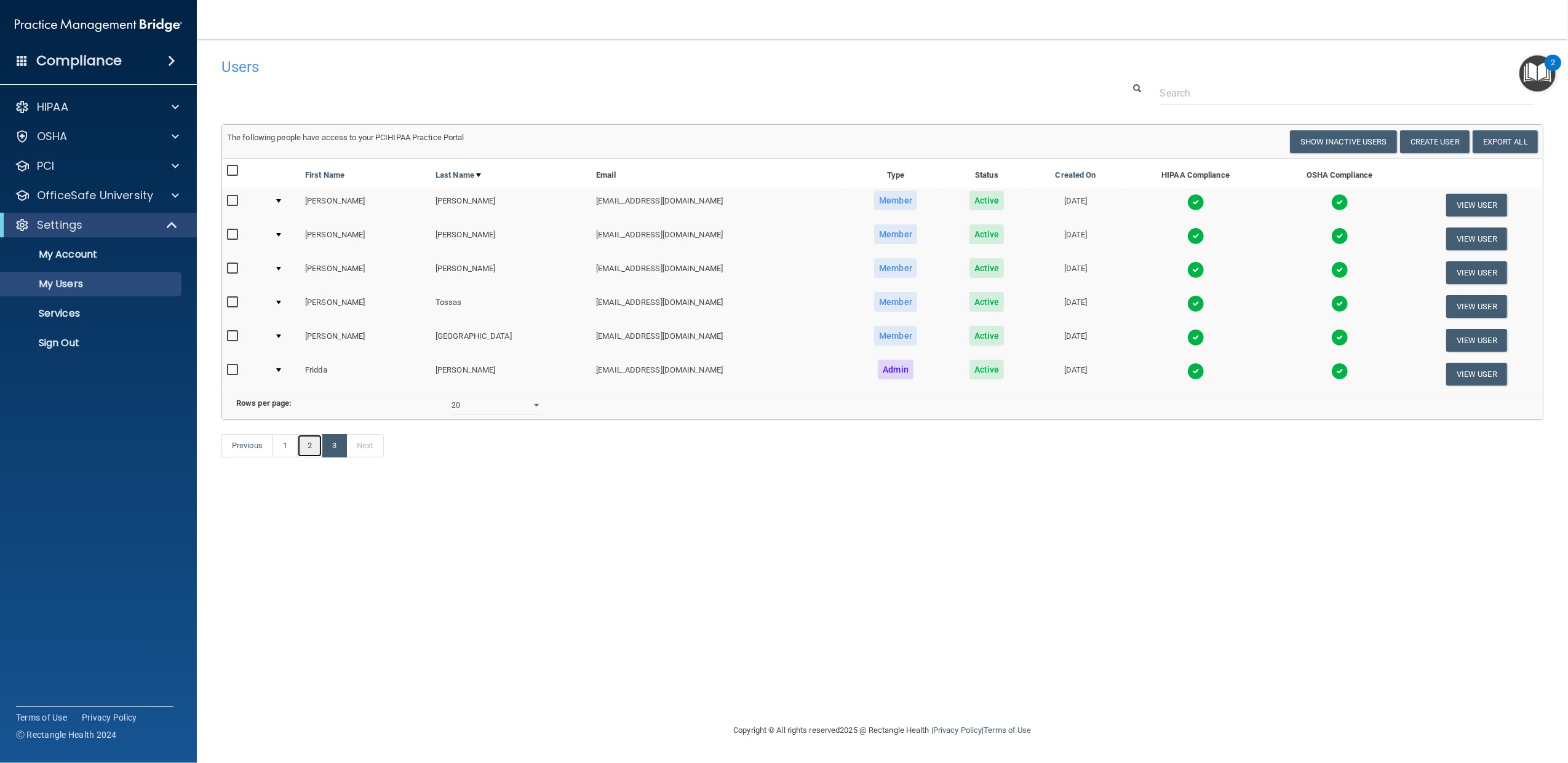
click at [315, 458] on link "2" at bounding box center [310, 446] width 26 height 24
select select "20"
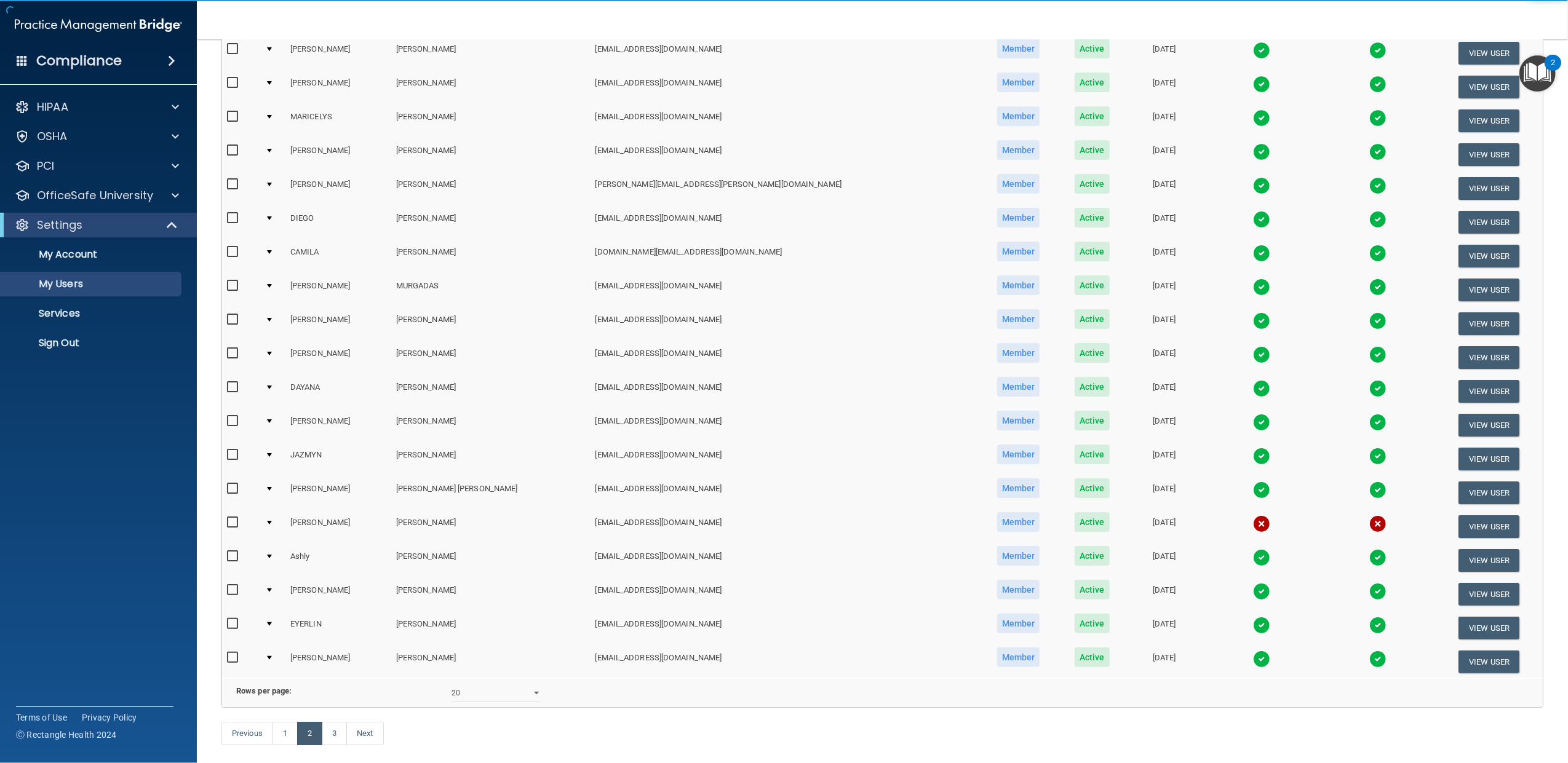
scroll to position [191, 0]
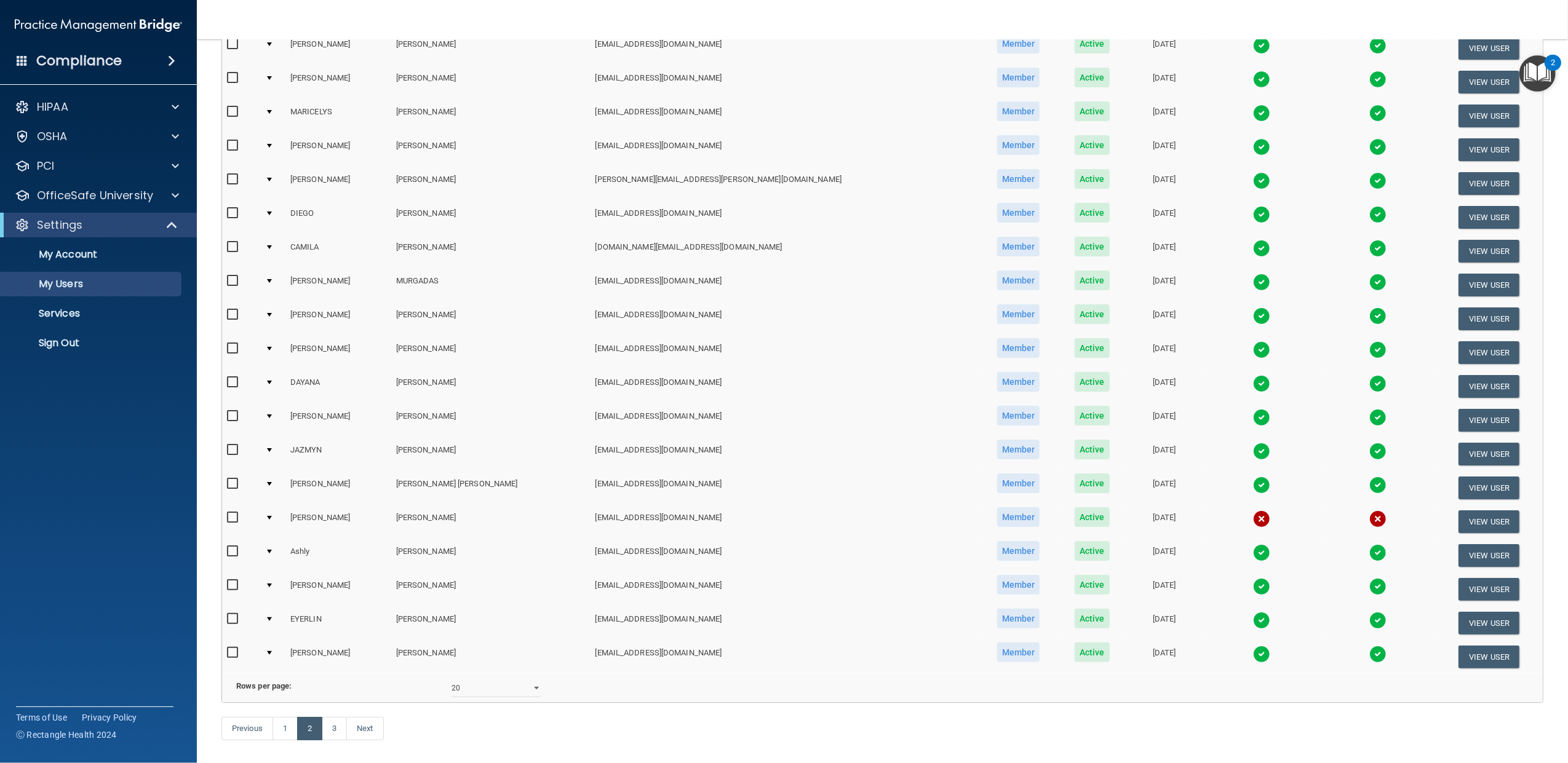
click at [272, 145] on div at bounding box center [269, 146] width 5 height 4
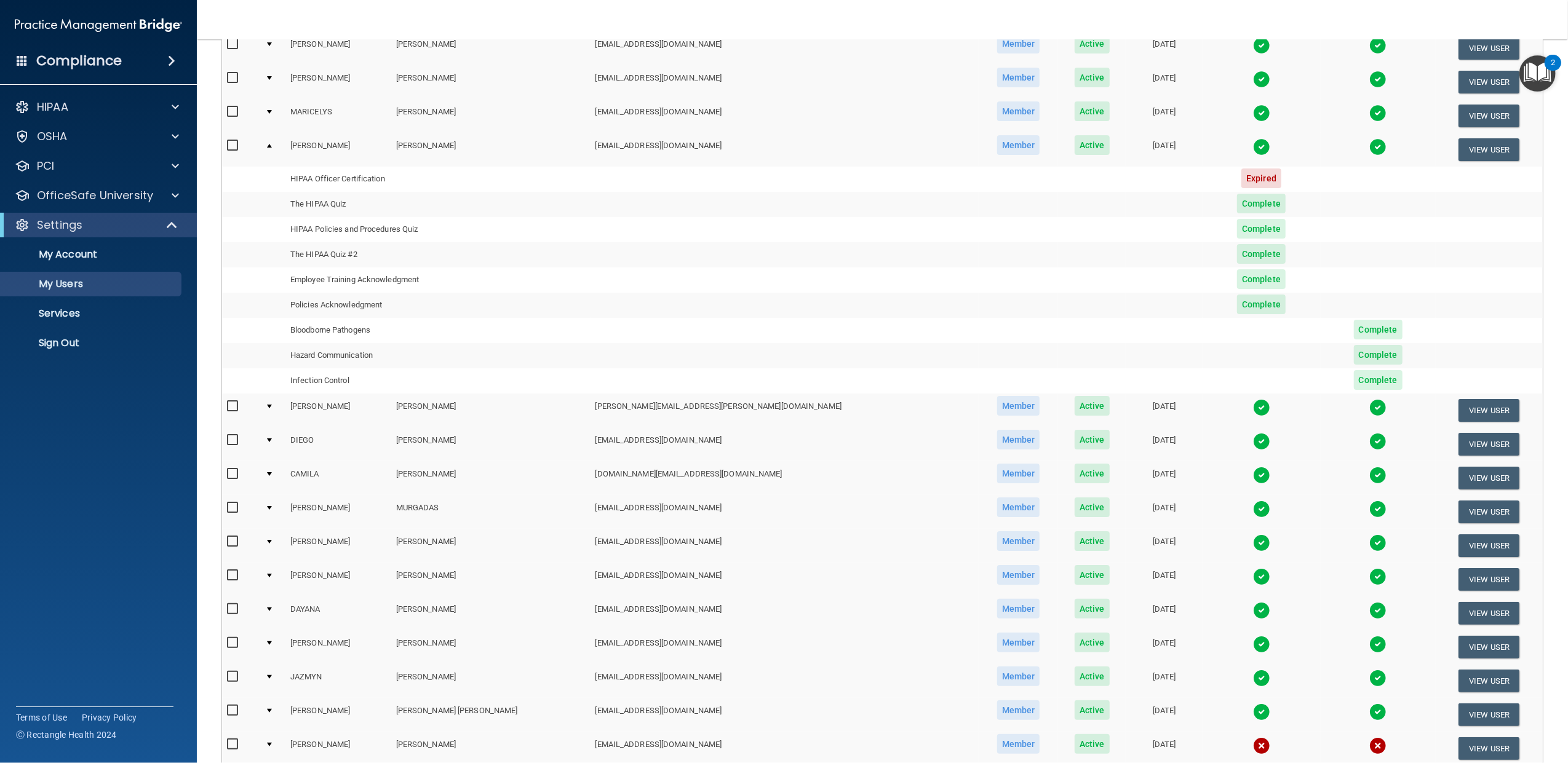
click at [277, 148] on td at bounding box center [273, 150] width 26 height 33
